Goal: Feedback & Contribution: Leave review/rating

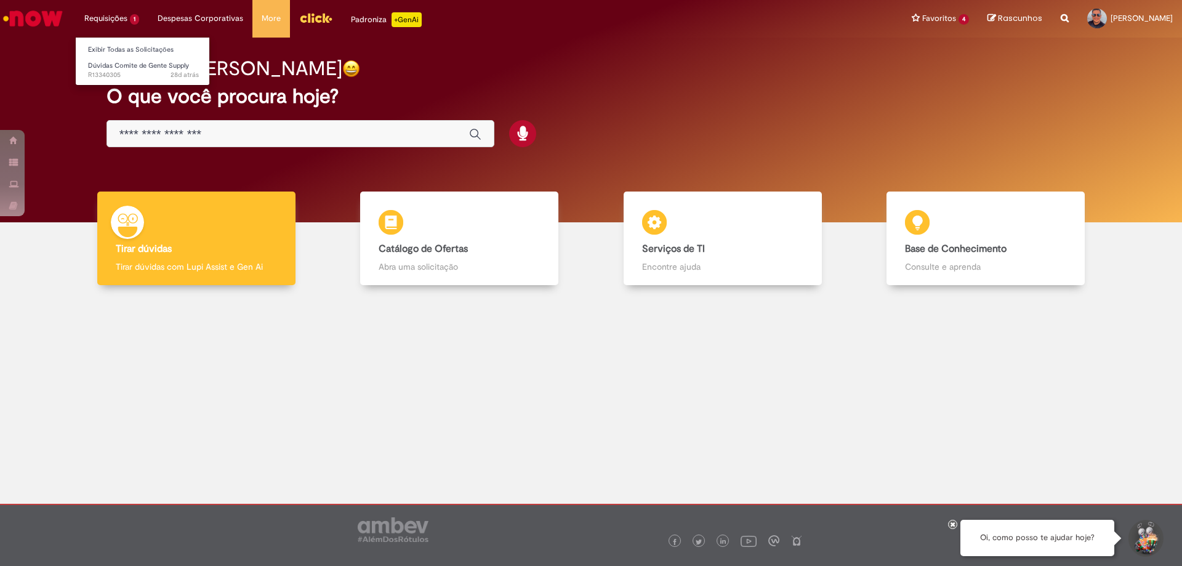
click at [108, 22] on li "Requisições 1 Exibir Todas as Solicitações Dúvidas Comite de Gente Supply 28d a…" at bounding box center [111, 18] width 73 height 37
click at [127, 64] on span "Dúvidas Comite de Gente Supply" at bounding box center [138, 65] width 101 height 9
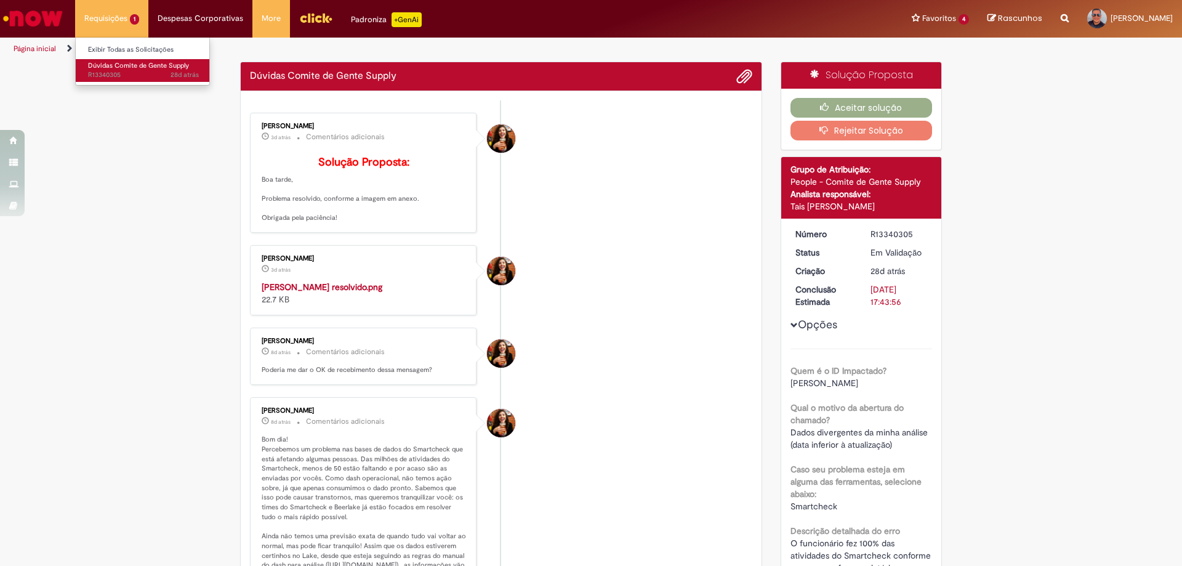
click at [117, 64] on span "Dúvidas Comite de Gente Supply" at bounding box center [138, 65] width 101 height 9
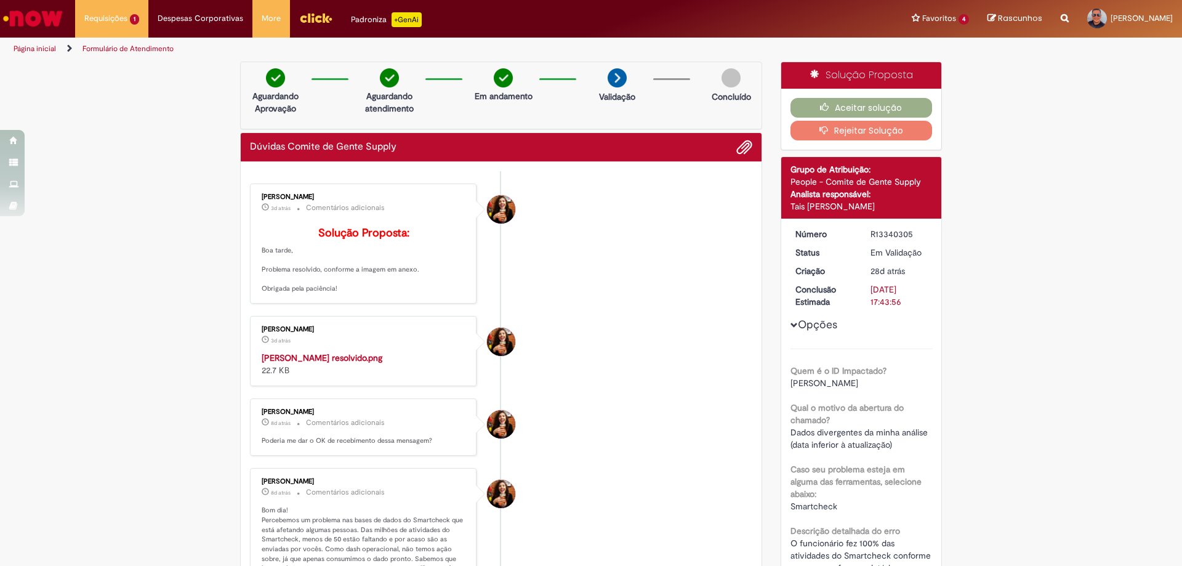
click at [743, 148] on span "Adicionar anexos" at bounding box center [744, 147] width 15 height 15
click at [853, 105] on button "Aceitar solução" at bounding box center [862, 108] width 142 height 20
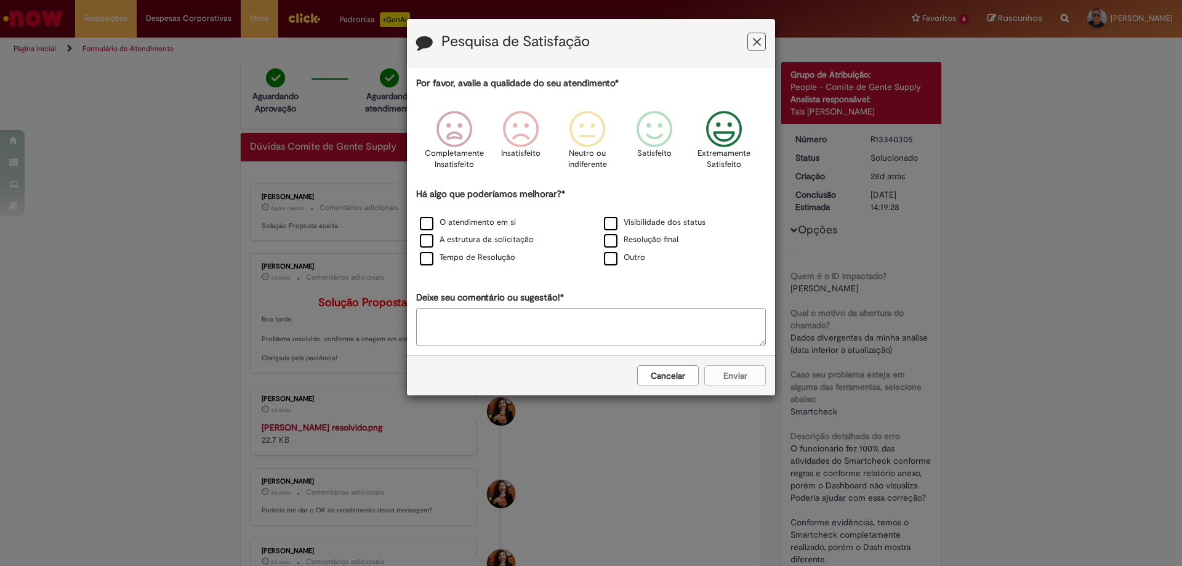
click at [727, 126] on icon "Feedback" at bounding box center [724, 129] width 46 height 37
drag, startPoint x: 634, startPoint y: 328, endPoint x: 621, endPoint y: 330, distance: 13.7
click at [635, 329] on textarea "Deixe seu comentário ou sugestão!*" at bounding box center [591, 327] width 350 height 38
type textarea "**********"
click at [423, 223] on label "O atendimento em si" at bounding box center [468, 223] width 96 height 12
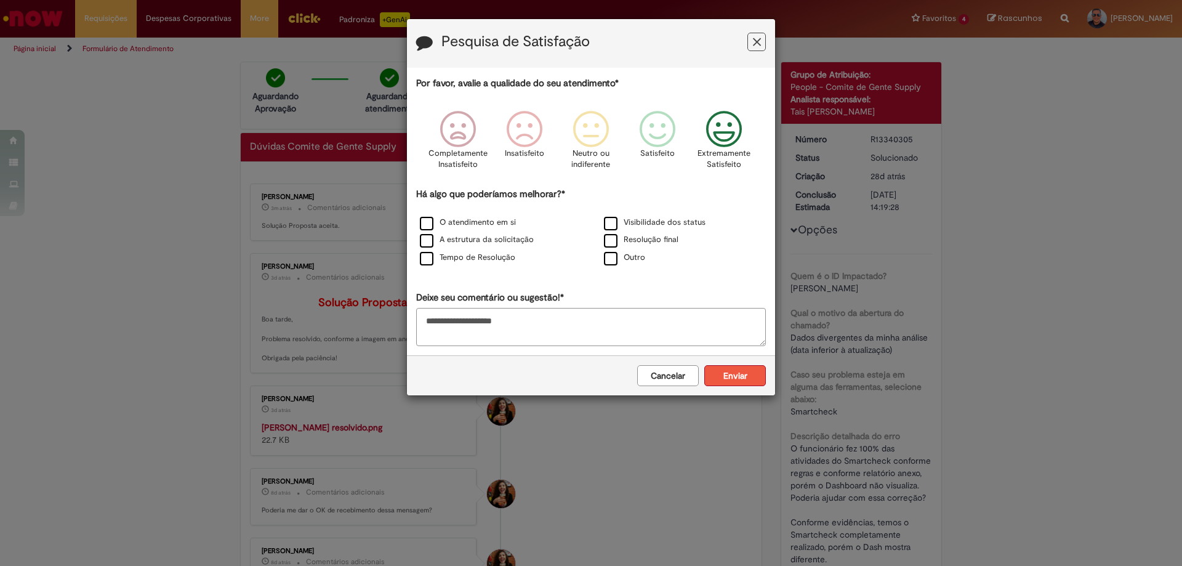
click at [757, 376] on button "Enviar" at bounding box center [735, 375] width 62 height 21
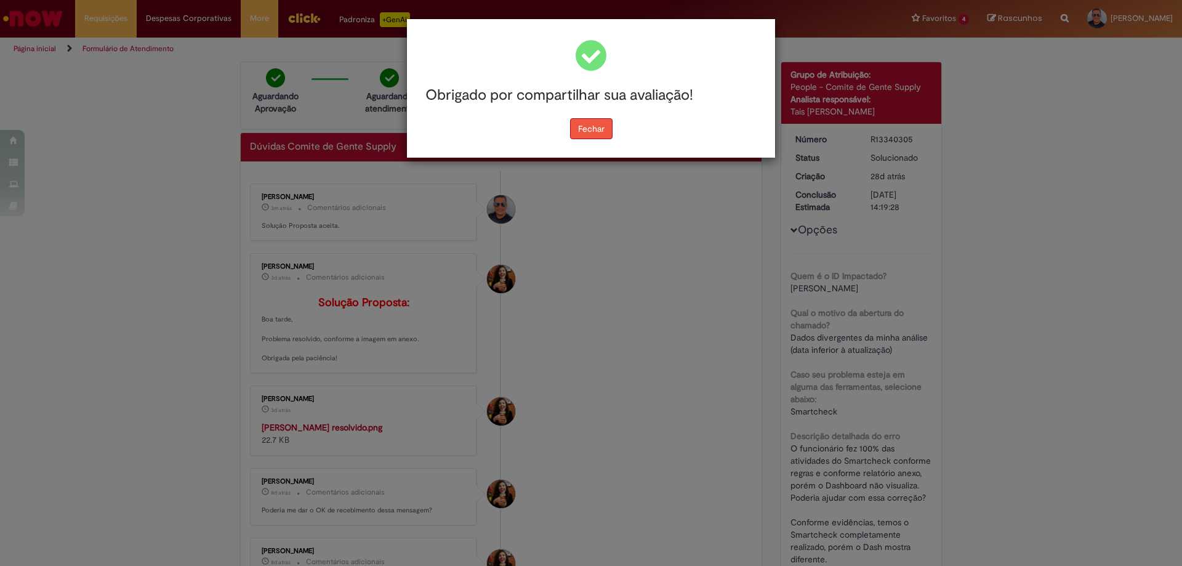
click at [581, 127] on button "Fechar" at bounding box center [591, 128] width 42 height 21
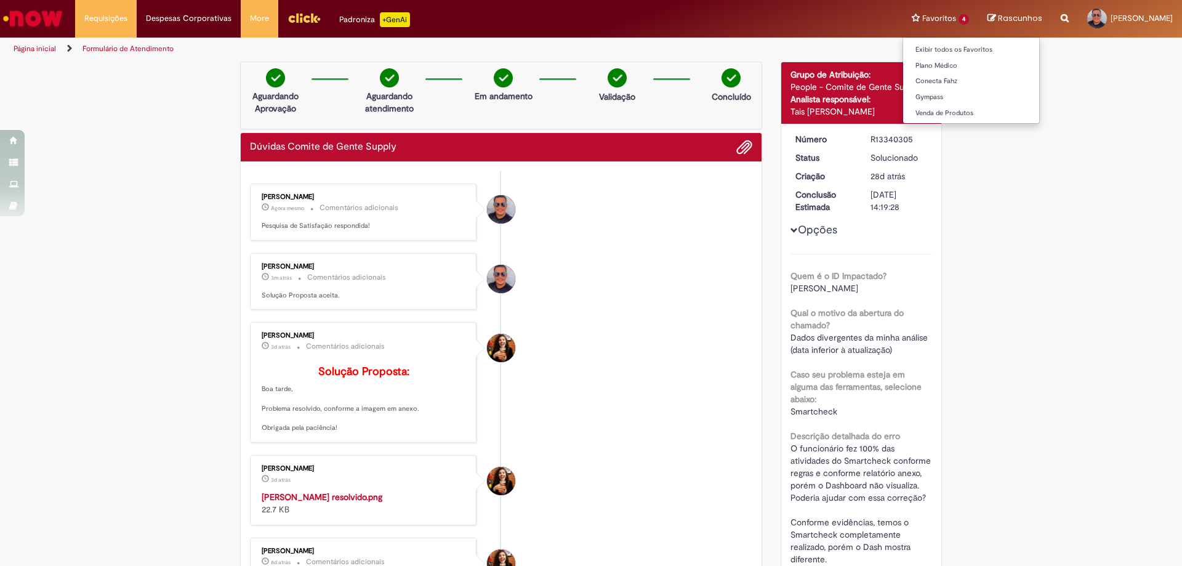
click at [903, 18] on li "Favoritos 4 Exibir todos os Favoritos Plano Médico Conecta Fahz Gympass Venda d…" at bounding box center [941, 18] width 76 height 37
